Goal: Transaction & Acquisition: Download file/media

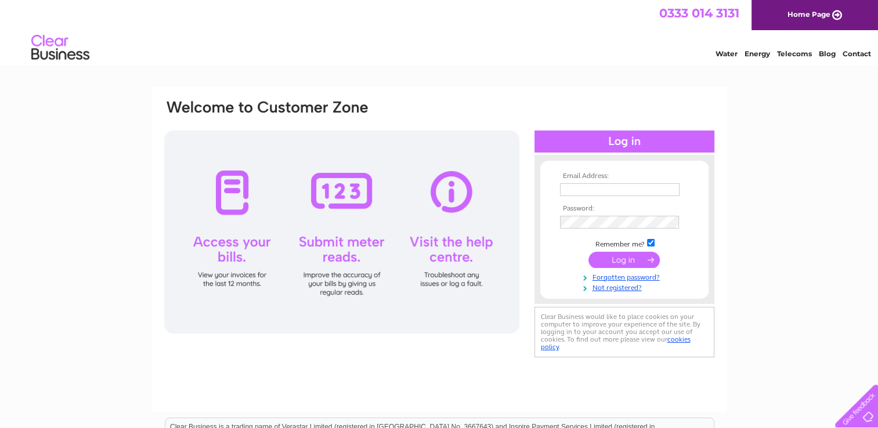
type input "[EMAIL_ADDRESS][DOMAIN_NAME]"
click at [649, 261] on input "submit" at bounding box center [623, 260] width 71 height 16
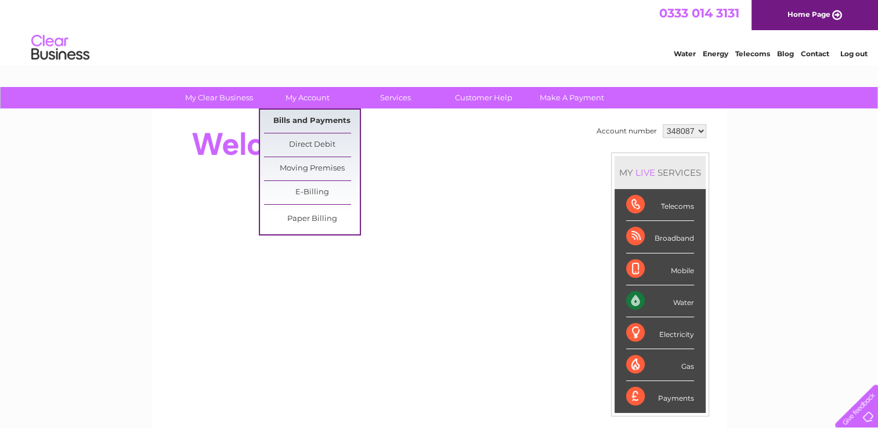
click at [310, 118] on link "Bills and Payments" at bounding box center [312, 121] width 96 height 23
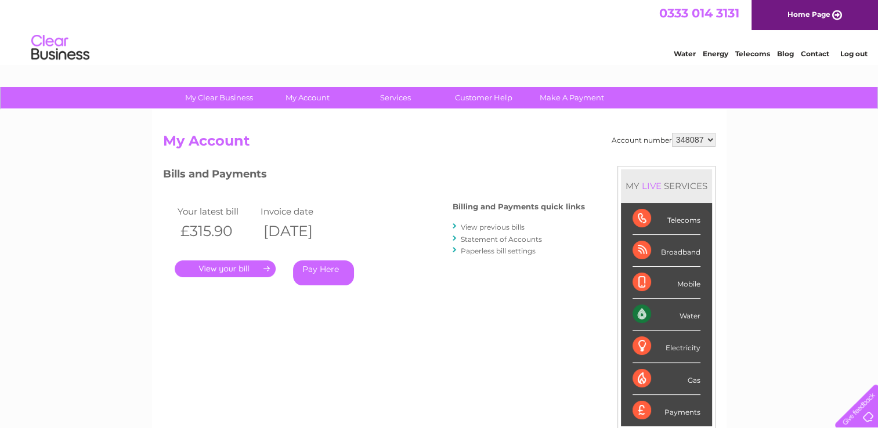
click at [238, 272] on link "." at bounding box center [225, 269] width 101 height 17
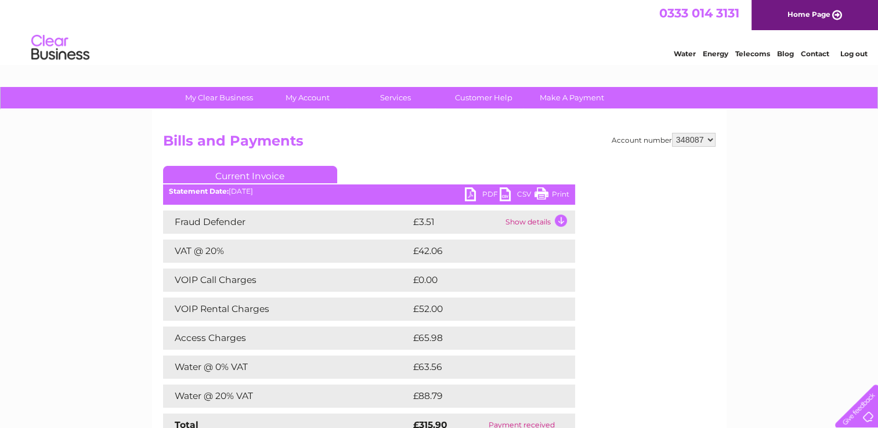
click at [476, 190] on link "PDF" at bounding box center [482, 195] width 35 height 17
